Goal: Navigation & Orientation: Understand site structure

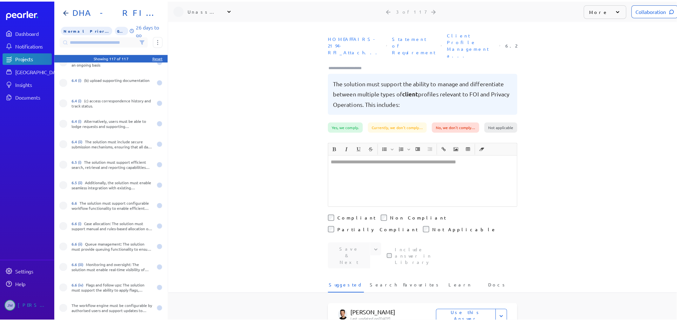
scroll to position [141, 0]
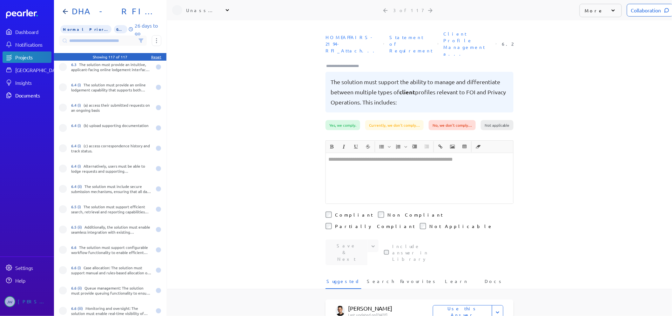
click at [30, 94] on div "Documents" at bounding box center [33, 95] width 36 height 6
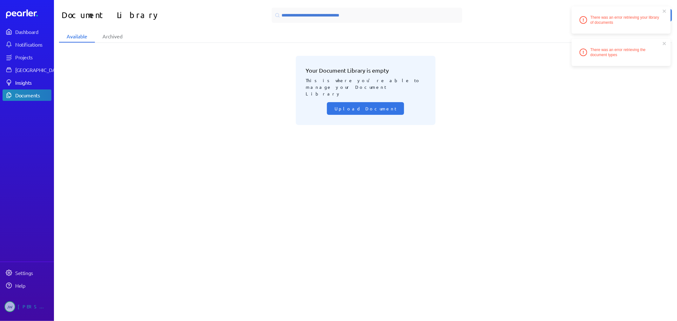
click at [20, 84] on div "Insights" at bounding box center [33, 82] width 36 height 6
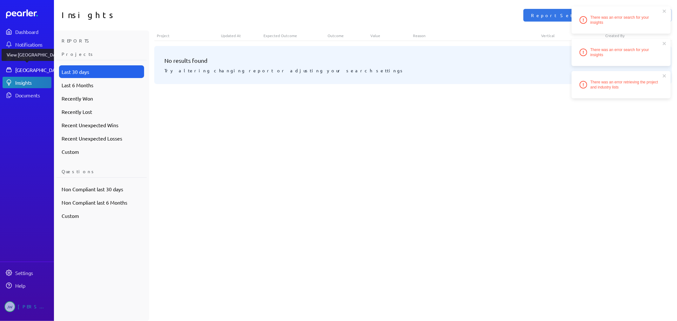
click at [37, 69] on div "[GEOGRAPHIC_DATA]" at bounding box center [38, 70] width 47 height 6
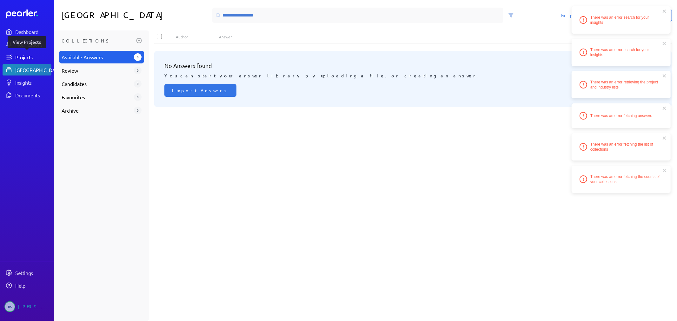
click at [23, 58] on div "Projects" at bounding box center [33, 57] width 36 height 6
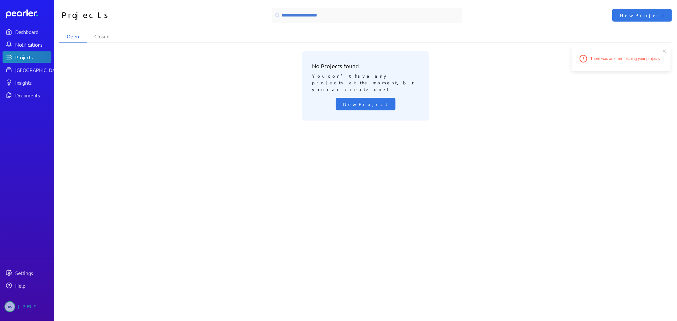
click at [21, 44] on div "Notifications" at bounding box center [33, 44] width 36 height 6
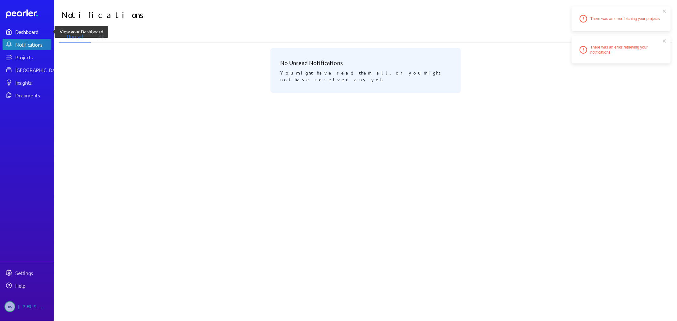
click at [30, 29] on div "Dashboard" at bounding box center [33, 32] width 36 height 6
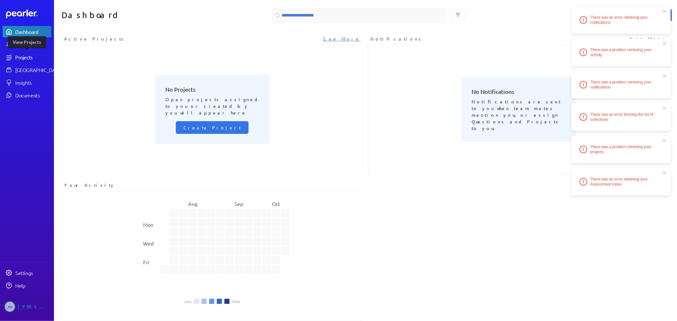
click at [26, 57] on div "Projects" at bounding box center [33, 57] width 36 height 6
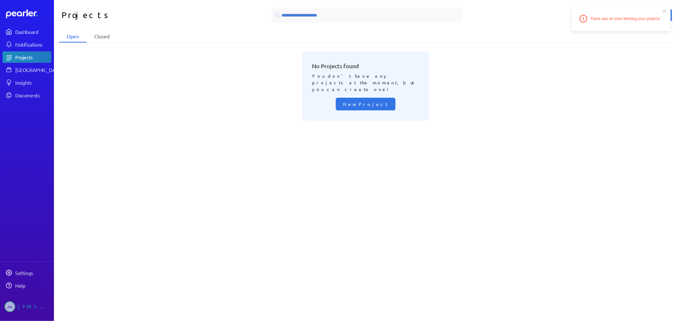
click at [99, 38] on li "Closed" at bounding box center [102, 36] width 30 height 12
click at [77, 36] on li "Open" at bounding box center [73, 36] width 28 height 12
click at [17, 32] on div "Dashboard" at bounding box center [33, 32] width 36 height 6
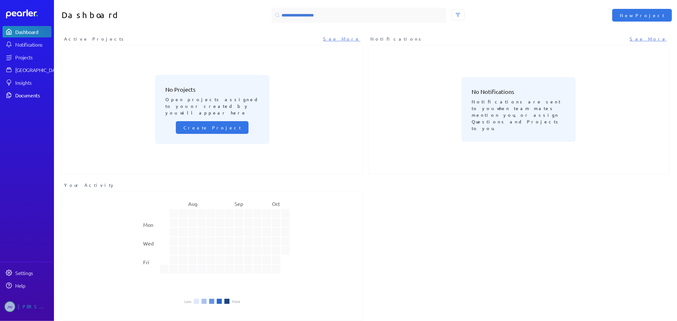
click at [27, 93] on div "Documents" at bounding box center [33, 95] width 36 height 6
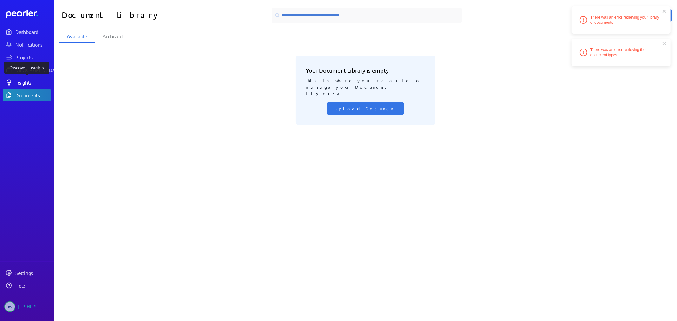
click at [22, 85] on div "Insights" at bounding box center [33, 82] width 36 height 6
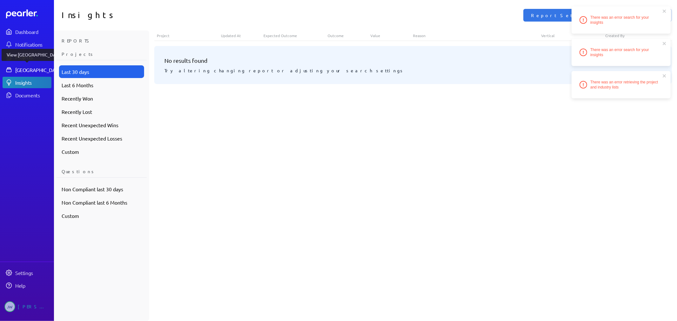
click at [36, 72] on div "[GEOGRAPHIC_DATA]" at bounding box center [38, 70] width 47 height 6
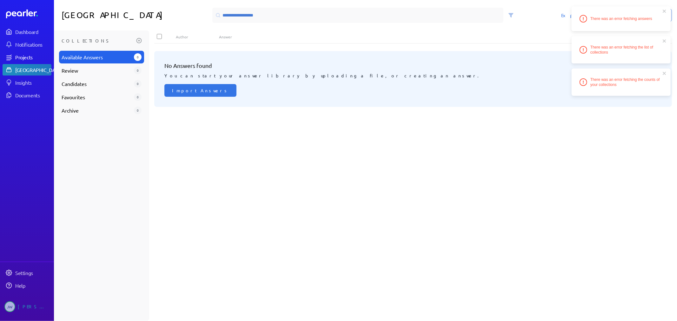
click at [33, 60] on div "Projects" at bounding box center [33, 57] width 36 height 6
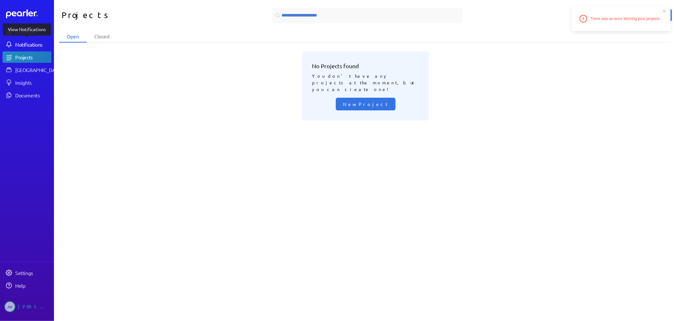
click at [24, 47] on div "Notifications" at bounding box center [33, 44] width 36 height 6
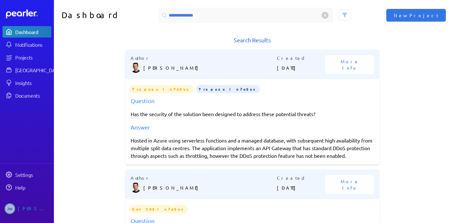
scroll to position [1333, 0]
